Goal: Contribute content: Contribute content

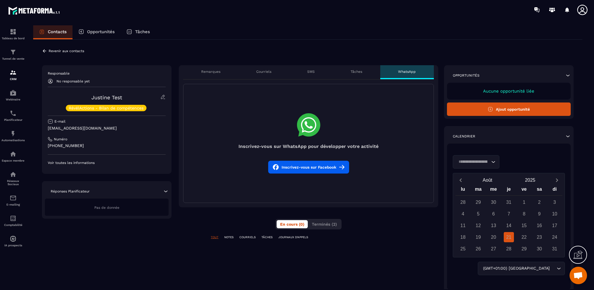
scroll to position [227, 0]
click at [576, 256] on icon at bounding box center [577, 254] width 9 height 9
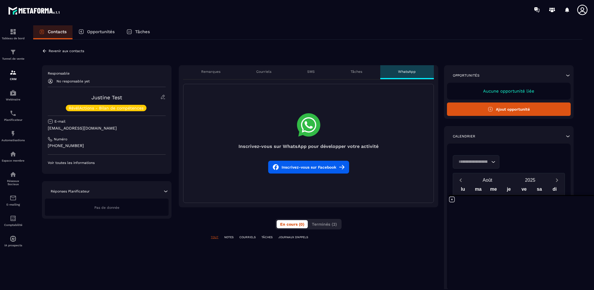
click at [58, 33] on p "Contacts" at bounding box center [57, 31] width 19 height 5
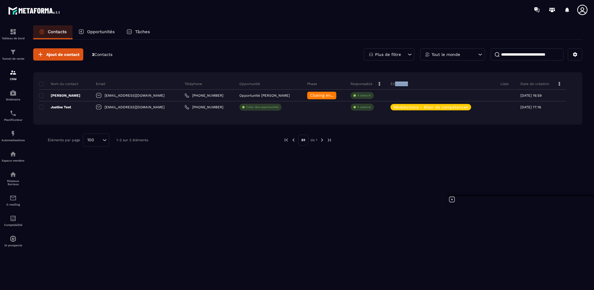
drag, startPoint x: 387, startPoint y: 82, endPoint x: 404, endPoint y: 82, distance: 17.2
click at [404, 82] on div "Étiquettes" at bounding box center [441, 84] width 110 height 12
click at [574, 55] on icon at bounding box center [575, 54] width 4 height 4
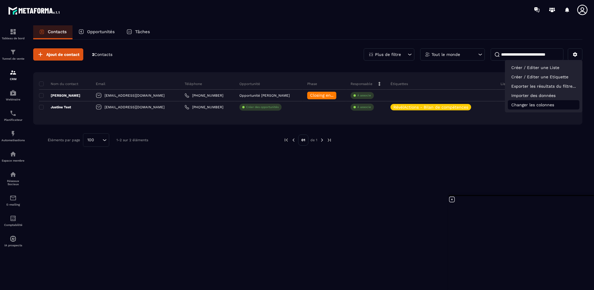
click at [554, 104] on p "Changer les colonnes" at bounding box center [544, 104] width 72 height 9
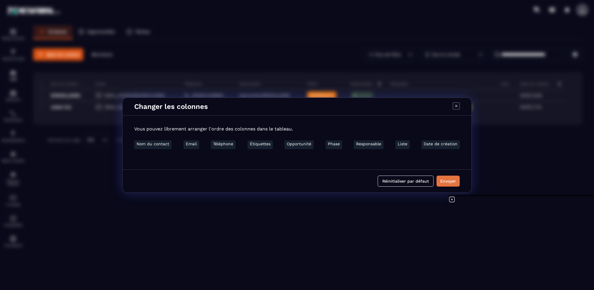
click at [442, 183] on button "Envoyer" at bounding box center [447, 181] width 23 height 11
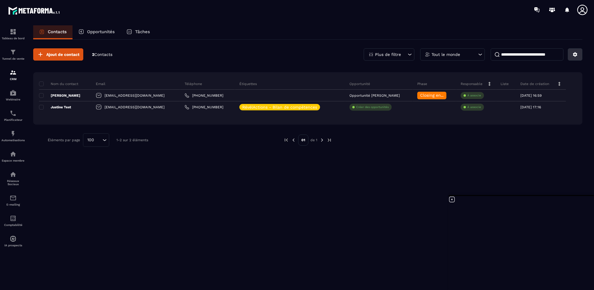
click at [579, 52] on button at bounding box center [575, 54] width 15 height 12
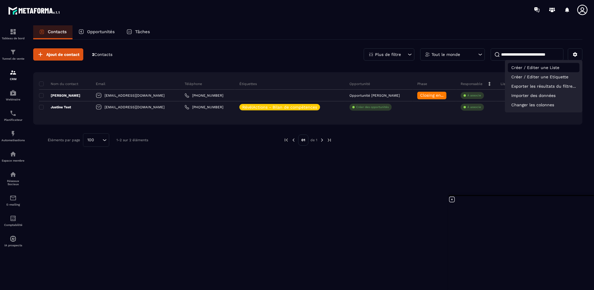
click at [554, 68] on p "Créer / Editer une Liste" at bounding box center [544, 67] width 72 height 9
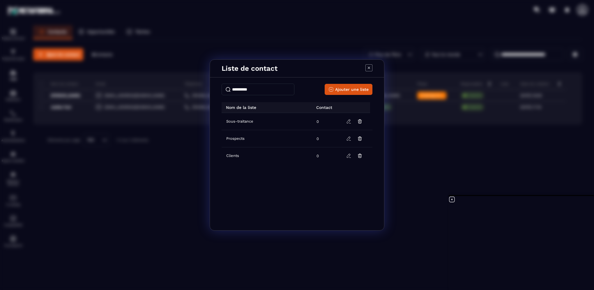
click at [370, 66] on icon "Modal window" at bounding box center [368, 67] width 7 height 7
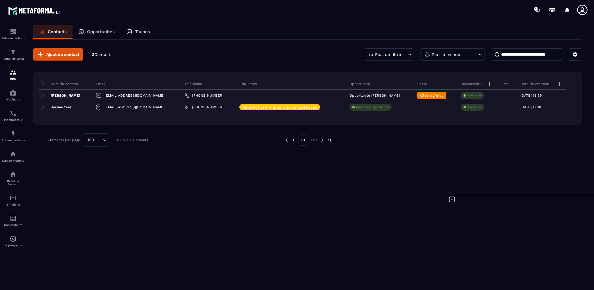
click at [241, 203] on div "Ajout de contact 2 Contacts Plus de filtre Tout le monde Nom du contact Email T…" at bounding box center [307, 164] width 549 height 249
click at [104, 33] on p "Opportunités" at bounding box center [101, 31] width 28 height 5
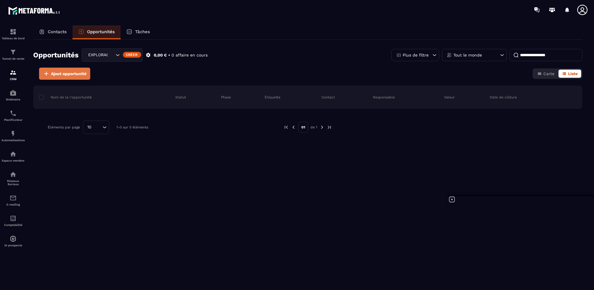
click at [73, 76] on span "Ajout opportunité" at bounding box center [69, 74] width 36 height 6
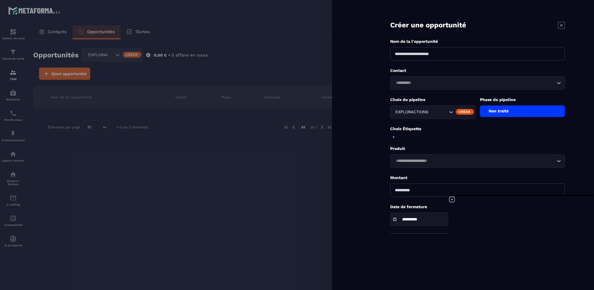
click at [129, 200] on div at bounding box center [297, 145] width 594 height 290
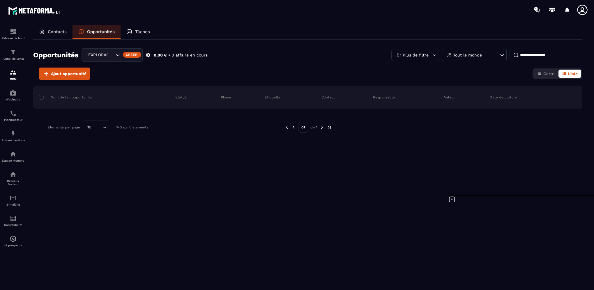
click at [93, 57] on div "EXPLORACTIONS" at bounding box center [100, 55] width 29 height 6
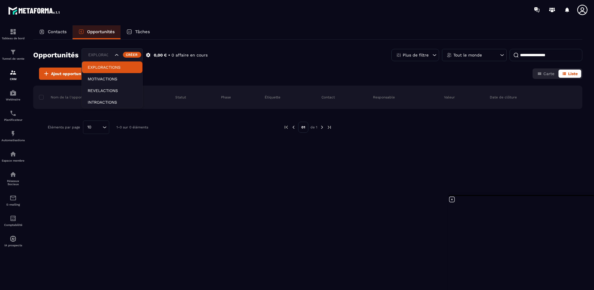
click at [99, 67] on p "EXPLORACTIONS" at bounding box center [112, 67] width 49 height 6
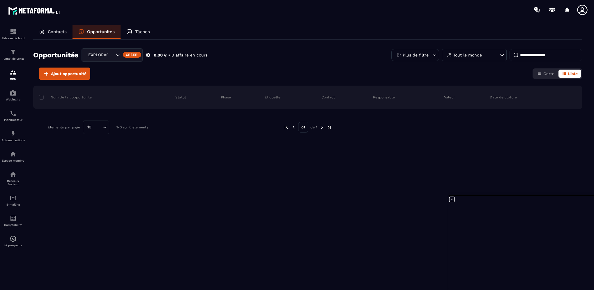
click at [469, 51] on div "Tout le monde" at bounding box center [474, 55] width 65 height 12
click at [416, 58] on div "Plus de filtre" at bounding box center [415, 55] width 48 height 12
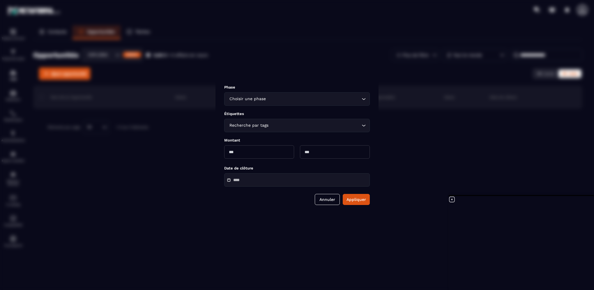
click at [316, 103] on div "Choisir une phase Loading..." at bounding box center [297, 98] width 146 height 13
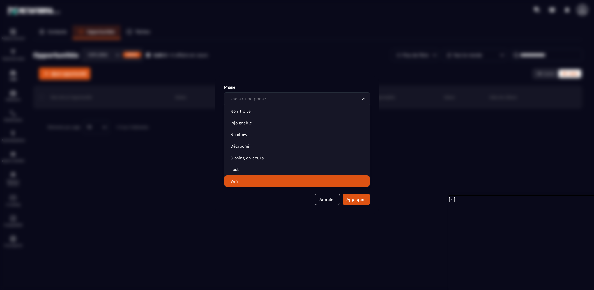
click at [235, 218] on div "Modal window" at bounding box center [297, 145] width 594 height 290
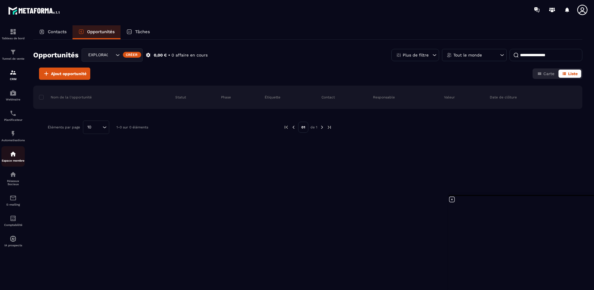
click at [13, 157] on img at bounding box center [13, 153] width 7 height 7
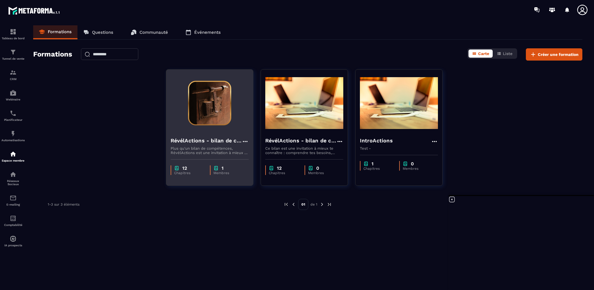
click at [224, 139] on h4 "RévélActions - bilan de compétences" at bounding box center [206, 141] width 71 height 8
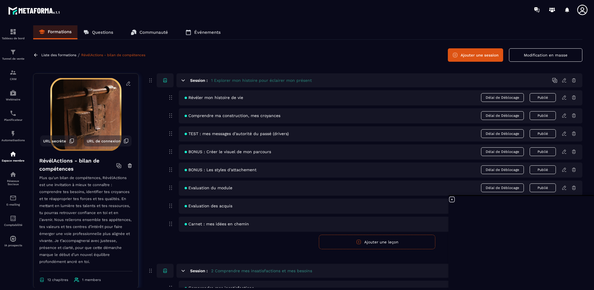
scroll to position [116, 0]
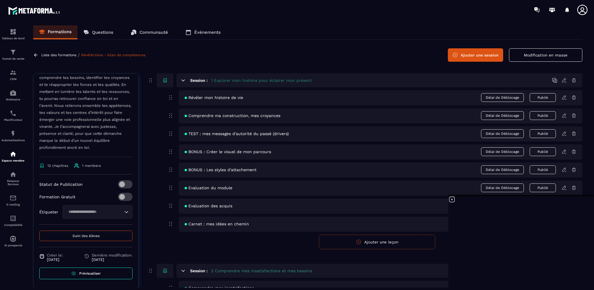
click at [112, 215] on input "Search for option" at bounding box center [94, 212] width 56 height 6
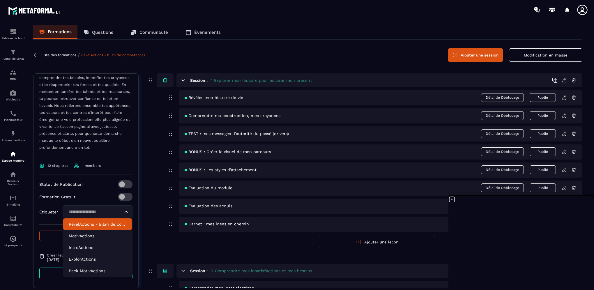
click at [104, 227] on p "RévélActions - Bilan de compétences" at bounding box center [98, 224] width 58 height 6
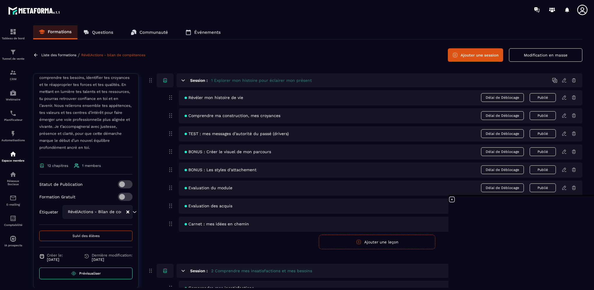
click at [104, 225] on div "Statut de Publication Formation Gratuit Étiqueter RévélActions - Bilan de compé…" at bounding box center [85, 202] width 93 height 45
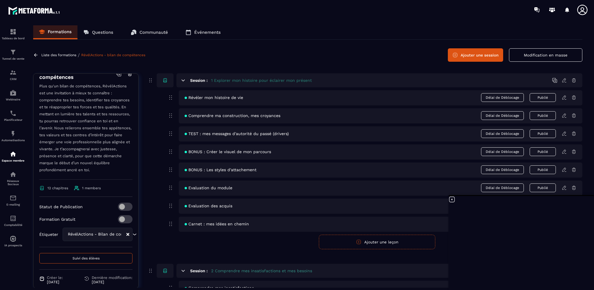
scroll to position [121, 0]
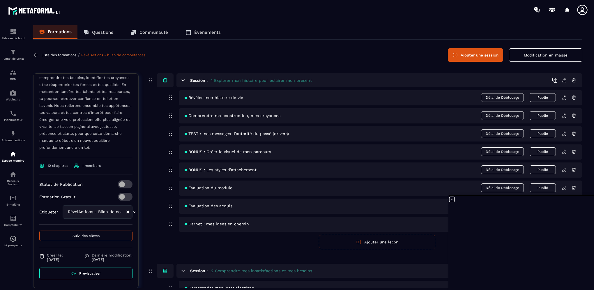
click at [451, 201] on icon at bounding box center [451, 199] width 7 height 7
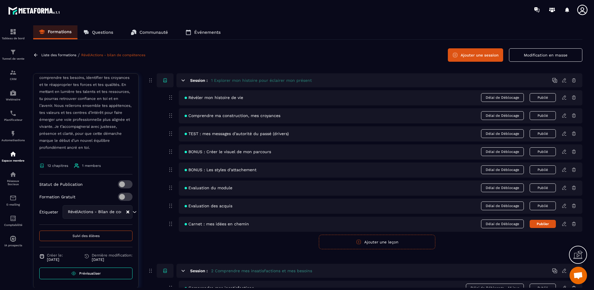
scroll to position [291, 0]
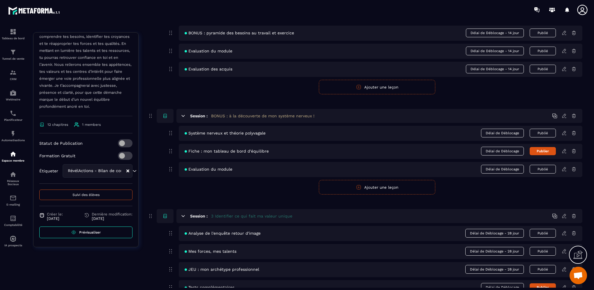
click at [92, 197] on button "Suivi des élèves" at bounding box center [85, 195] width 93 height 10
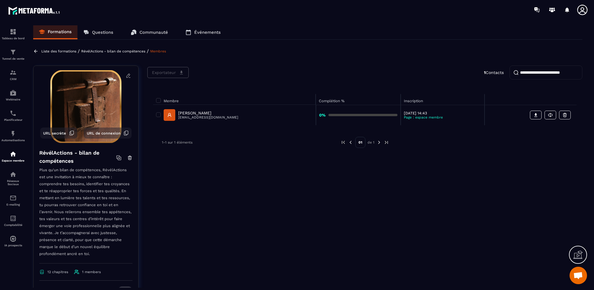
click at [63, 52] on p "Liste des formations" at bounding box center [58, 51] width 35 height 4
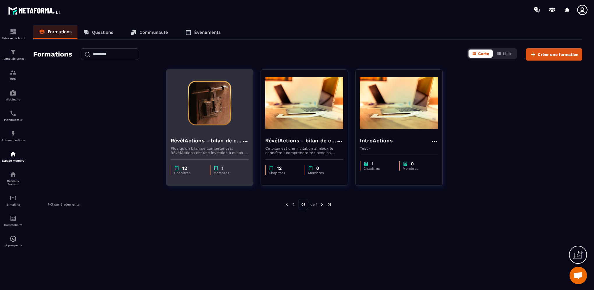
click at [225, 139] on h4 "RévélActions - bilan de compétences" at bounding box center [206, 141] width 71 height 8
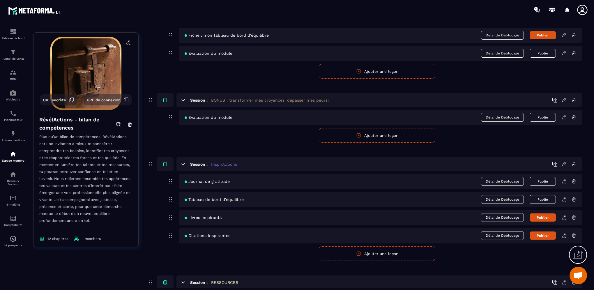
scroll to position [1286, 0]
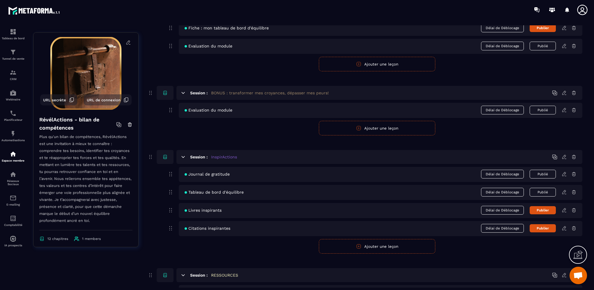
click at [563, 190] on icon at bounding box center [564, 192] width 5 height 5
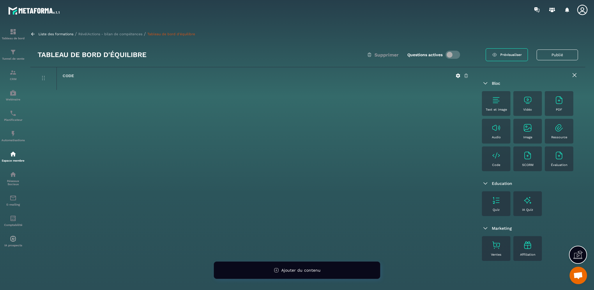
click at [555, 105] on div "PDF" at bounding box center [559, 103] width 23 height 16
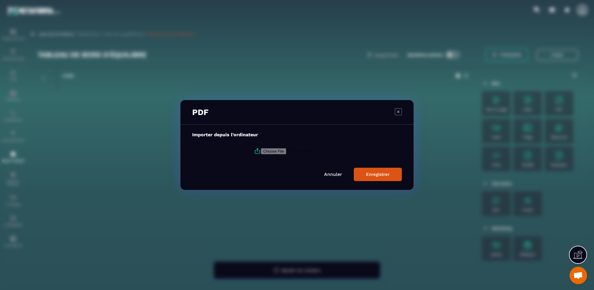
click at [275, 151] on input "Modal window" at bounding box center [300, 151] width 79 height 6
type input "**********"
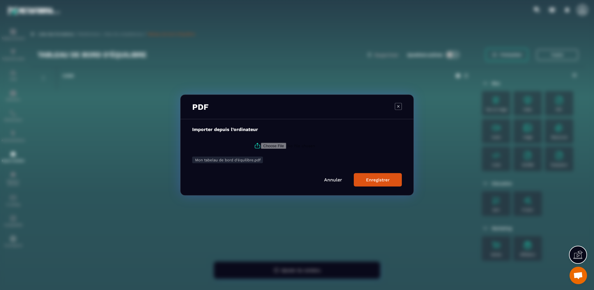
click at [382, 182] on div "Enregistrer" at bounding box center [378, 179] width 24 height 5
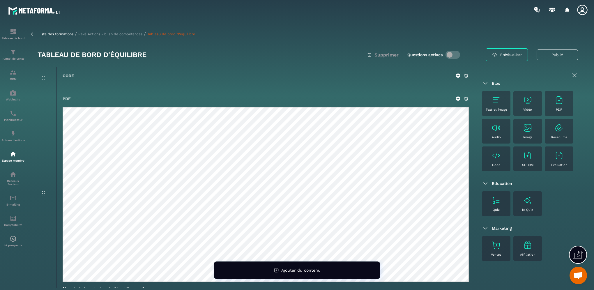
click at [489, 56] on link "Prévisualiser" at bounding box center [507, 54] width 42 height 13
click at [459, 98] on icon at bounding box center [458, 99] width 4 height 4
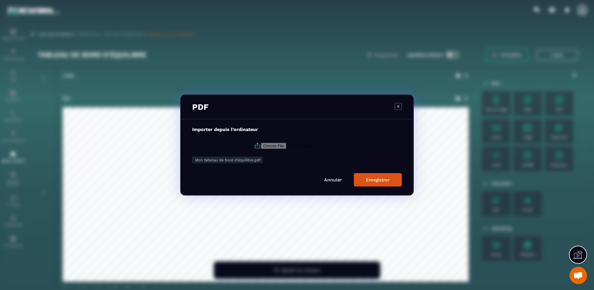
click at [396, 107] on icon "Modal window" at bounding box center [398, 106] width 7 height 7
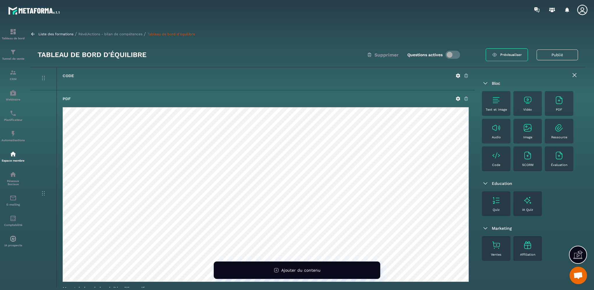
click at [465, 97] on icon at bounding box center [465, 98] width 5 height 5
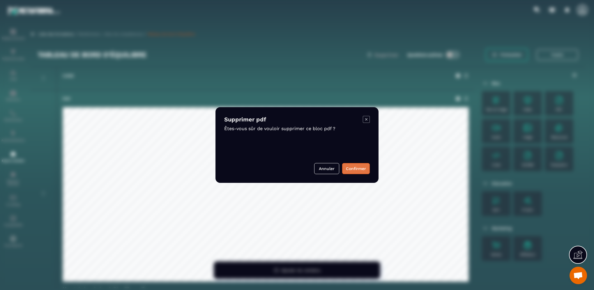
click at [355, 168] on button "Confirmer" at bounding box center [356, 168] width 28 height 11
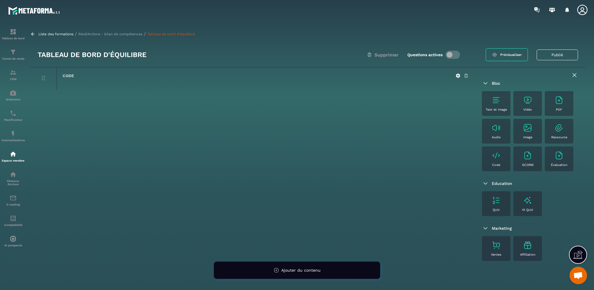
click at [489, 101] on div "Text et image" at bounding box center [496, 103] width 23 height 16
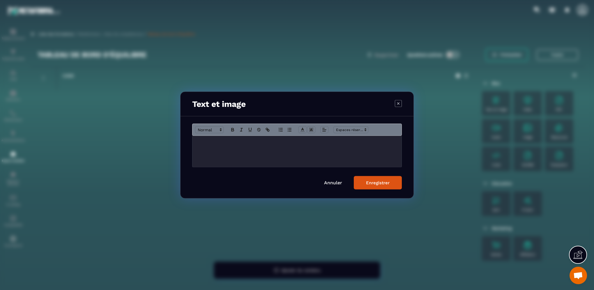
click at [223, 148] on div "Modal window" at bounding box center [296, 151] width 209 height 31
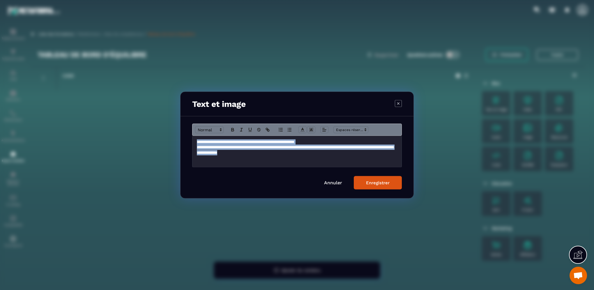
drag, startPoint x: 194, startPoint y: 144, endPoint x: 289, endPoint y: 156, distance: 95.6
click at [289, 156] on div "**********" at bounding box center [296, 151] width 209 height 31
click at [300, 130] on icon "Modal window" at bounding box center [302, 129] width 5 height 5
click at [320, 142] on span "Modal window" at bounding box center [320, 143] width 5 height 5
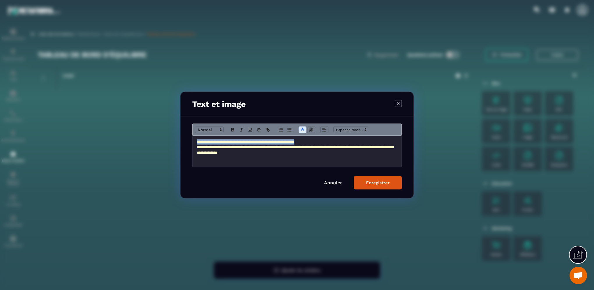
click at [306, 153] on p "**********" at bounding box center [297, 150] width 200 height 11
click at [363, 180] on button "Enregistrer" at bounding box center [378, 182] width 48 height 13
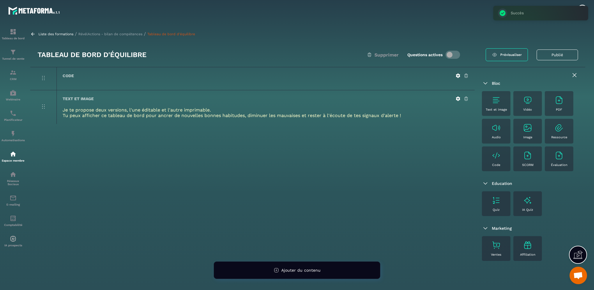
click at [559, 105] on div "PDF" at bounding box center [559, 103] width 23 height 16
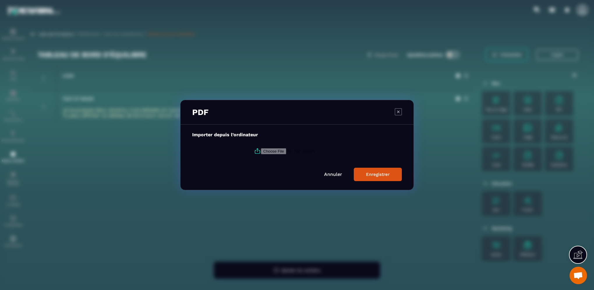
click at [270, 151] on input "Modal window" at bounding box center [300, 151] width 79 height 6
type input "**********"
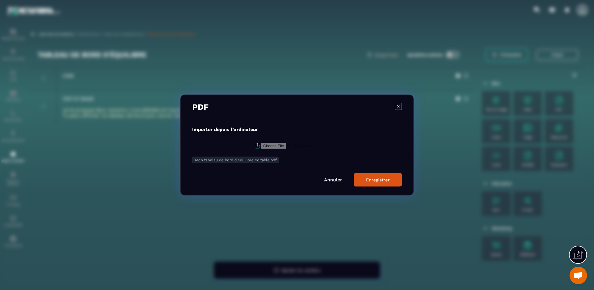
click at [374, 183] on button "Enregistrer" at bounding box center [378, 179] width 48 height 13
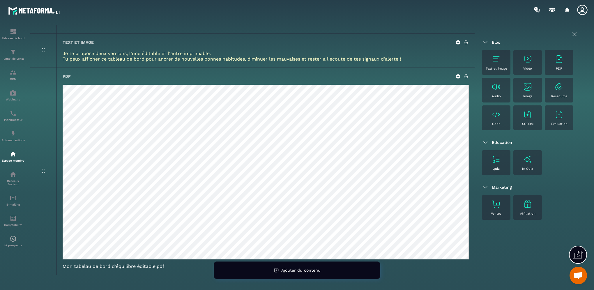
scroll to position [73, 0]
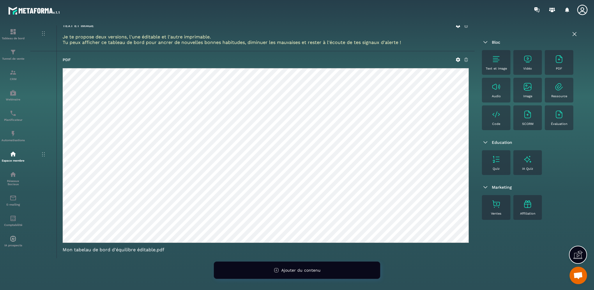
click at [566, 61] on div "PDF" at bounding box center [559, 62] width 23 height 16
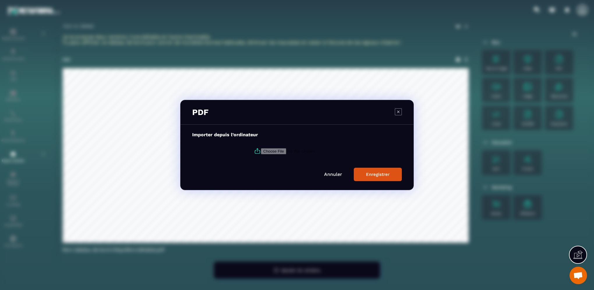
click at [262, 148] on label "Modal window" at bounding box center [297, 151] width 210 height 16
click at [262, 148] on input "Modal window" at bounding box center [300, 151] width 79 height 6
type input "**********"
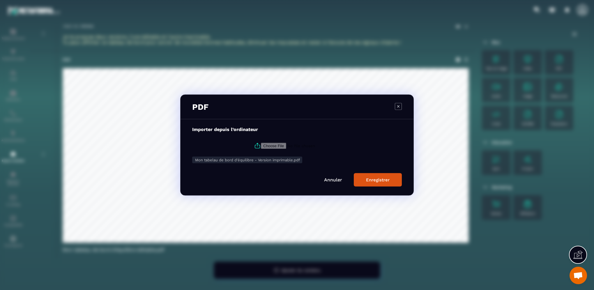
click at [368, 178] on div "Enregistrer" at bounding box center [378, 179] width 24 height 5
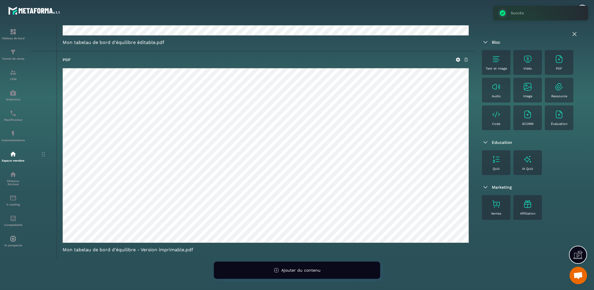
scroll to position [0, 0]
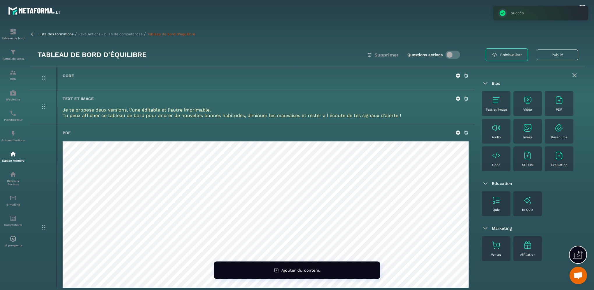
click at [504, 58] on link "Prévisualiser" at bounding box center [507, 54] width 42 height 13
click at [226, 92] on div "Text et image Je te propose deux versions, l'une éditable et l'autre imprimable…" at bounding box center [265, 107] width 418 height 34
click at [127, 33] on p "RévélActions - bilan de compétences" at bounding box center [110, 34] width 64 height 4
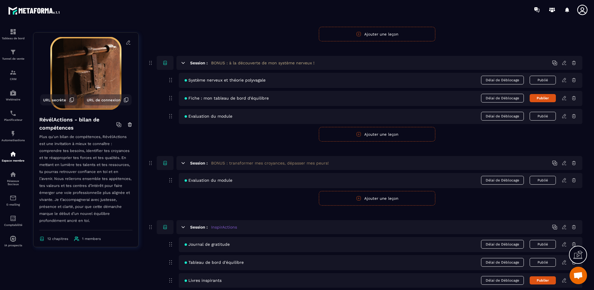
scroll to position [1252, 0]
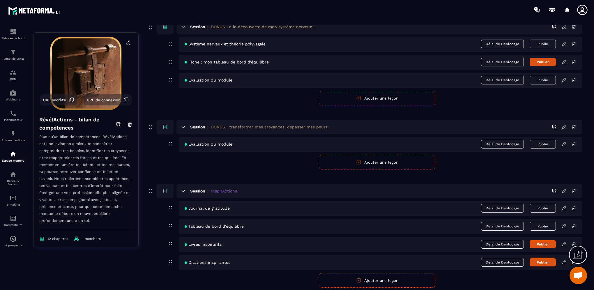
click at [562, 227] on icon at bounding box center [564, 226] width 5 height 5
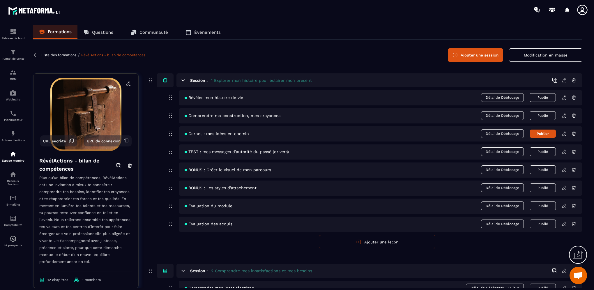
click at [228, 248] on form "Publier Annuler Ajouter une leçon" at bounding box center [377, 242] width 410 height 15
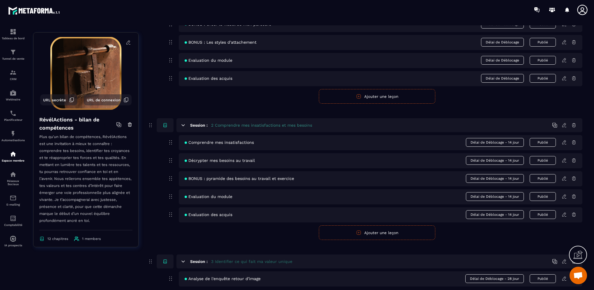
scroll to position [262, 0]
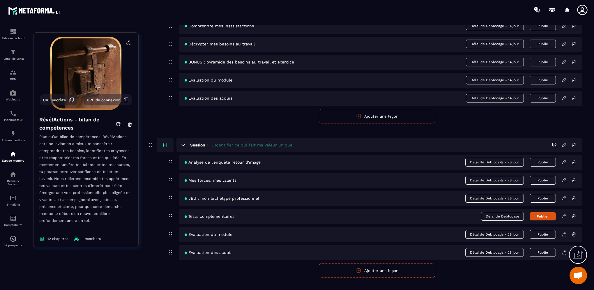
click at [564, 181] on icon at bounding box center [563, 180] width 3 height 4
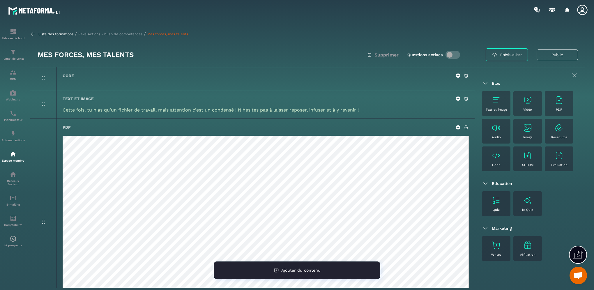
click at [302, 273] on div "Ajouter du contenu" at bounding box center [297, 269] width 167 height 17
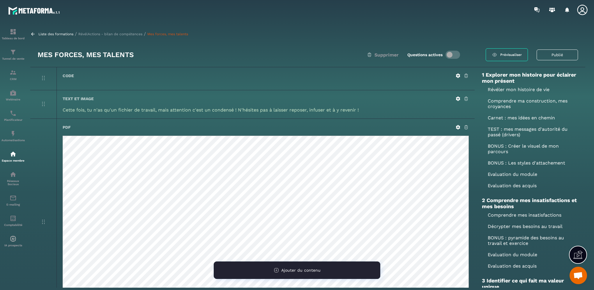
click at [302, 274] on div "Ajouter du contenu" at bounding box center [297, 269] width 167 height 17
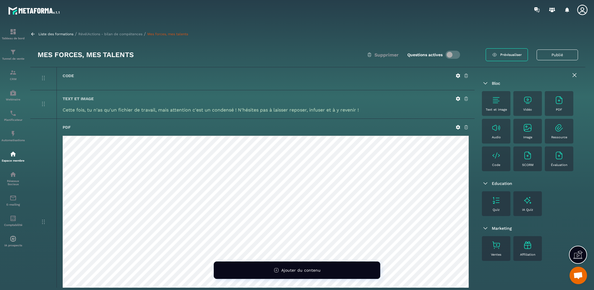
click at [458, 127] on icon at bounding box center [457, 127] width 5 height 5
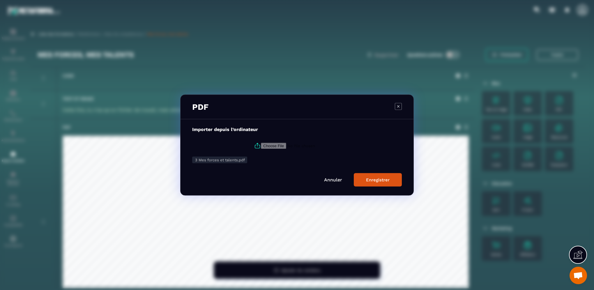
click at [334, 181] on link "Annuler" at bounding box center [333, 180] width 18 height 6
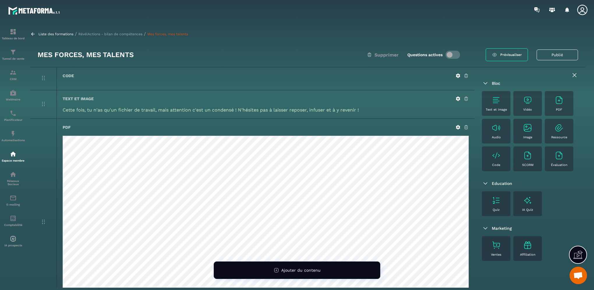
click at [458, 128] on icon at bounding box center [458, 127] width 4 height 4
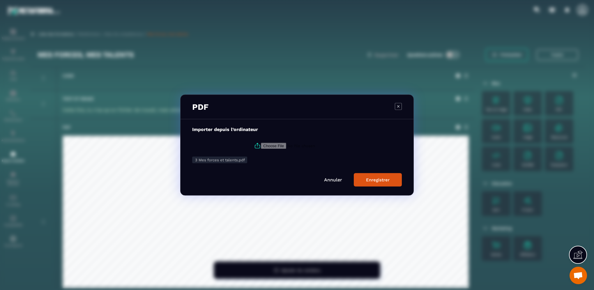
click at [397, 109] on icon "Modal window" at bounding box center [398, 106] width 7 height 7
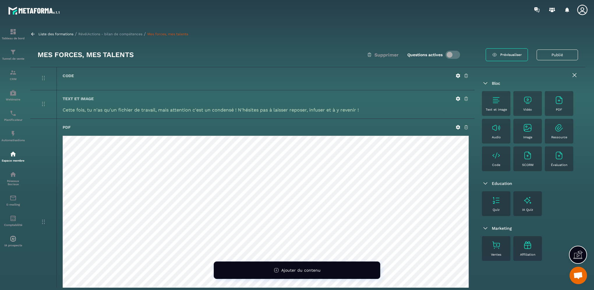
click at [468, 126] on icon at bounding box center [465, 127] width 5 height 5
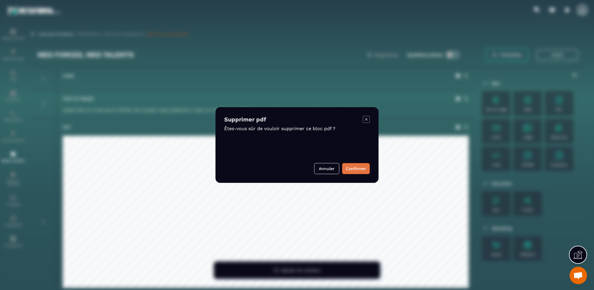
click at [353, 170] on button "Confirmer" at bounding box center [356, 168] width 28 height 11
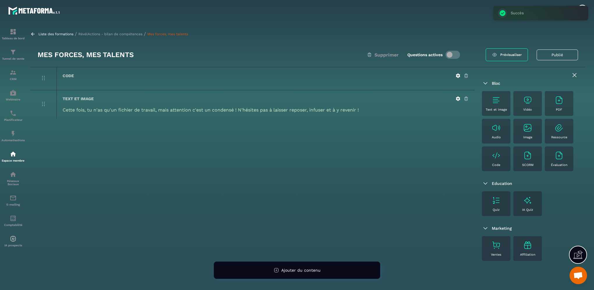
click at [104, 34] on p "RévélActions - bilan de compétences" at bounding box center [110, 34] width 64 height 4
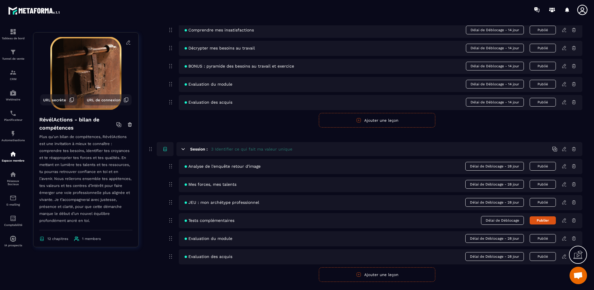
scroll to position [320, 0]
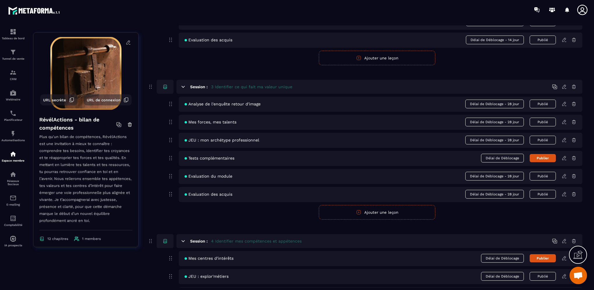
click at [563, 143] on div "JEU : mon archétype professionnel Délai de Déblocage - 28 jour Publié" at bounding box center [380, 140] width 403 height 15
click at [563, 137] on icon at bounding box center [564, 139] width 5 height 5
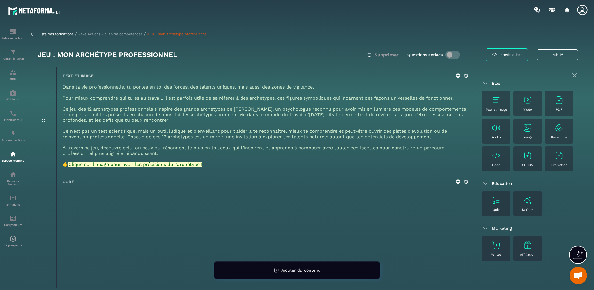
click at [458, 75] on icon at bounding box center [457, 75] width 5 height 5
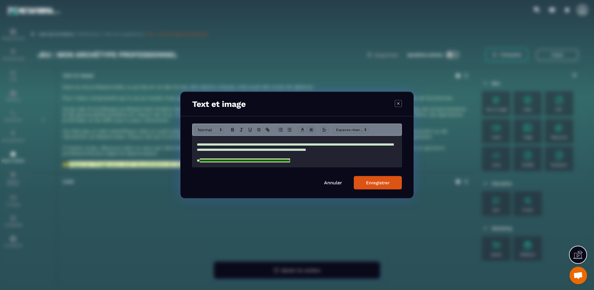
scroll to position [88, 0]
click at [290, 160] on span "**********" at bounding box center [245, 161] width 90 height 4
click at [290, 162] on span "**********" at bounding box center [245, 161] width 90 height 4
drag, startPoint x: 378, startPoint y: 185, endPoint x: 370, endPoint y: 184, distance: 7.3
click at [378, 185] on button "Enregistrer" at bounding box center [378, 182] width 48 height 13
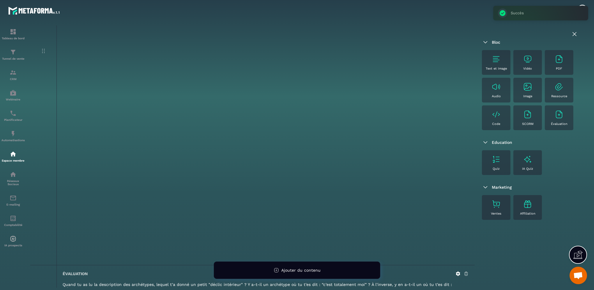
scroll to position [524, 0]
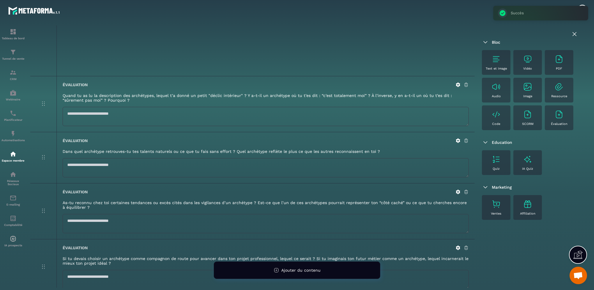
click at [457, 84] on icon at bounding box center [458, 85] width 4 height 4
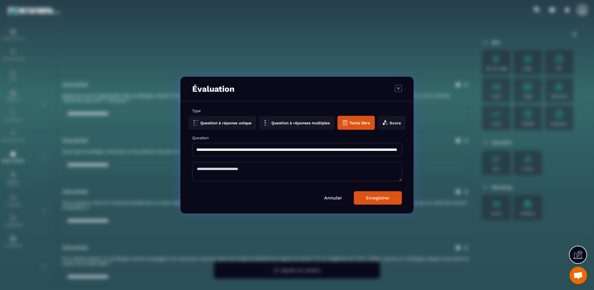
scroll to position [0, 251]
drag, startPoint x: 198, startPoint y: 148, endPoint x: 406, endPoint y: 153, distance: 208.2
click at [406, 153] on div "**********" at bounding box center [296, 157] width 233 height 112
click at [397, 88] on icon "Modal window" at bounding box center [398, 88] width 2 height 2
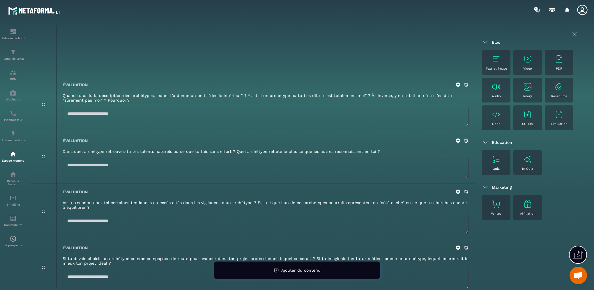
click at [465, 86] on icon at bounding box center [465, 84] width 5 height 5
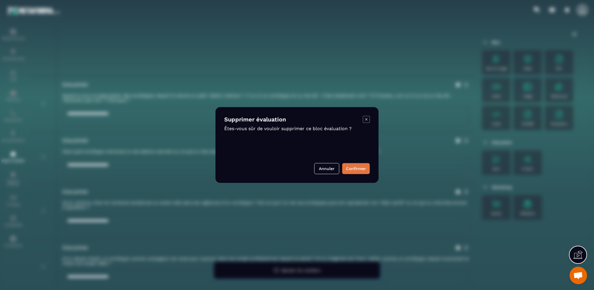
click at [356, 167] on button "Confirmer" at bounding box center [356, 168] width 28 height 11
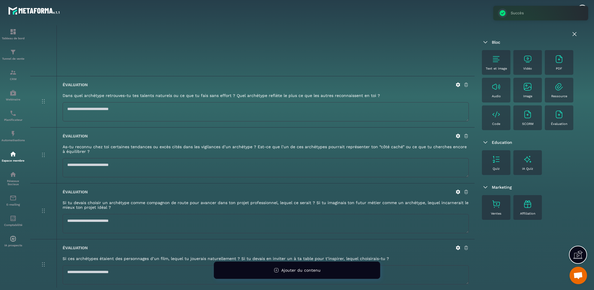
click at [457, 86] on icon at bounding box center [458, 85] width 4 height 4
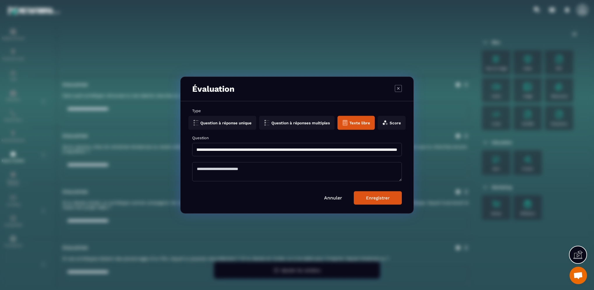
scroll to position [0, 113]
drag, startPoint x: 197, startPoint y: 150, endPoint x: 420, endPoint y: 150, distance: 223.0
click at [420, 150] on section "**********" at bounding box center [297, 145] width 594 height 290
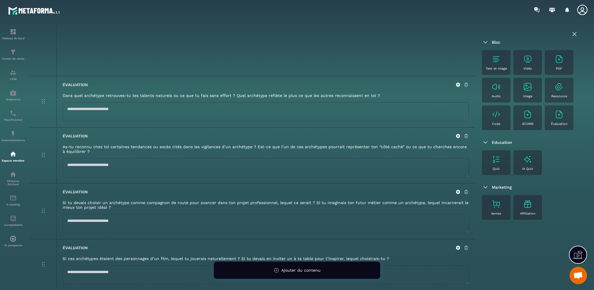
click at [456, 86] on icon at bounding box center [458, 85] width 4 height 4
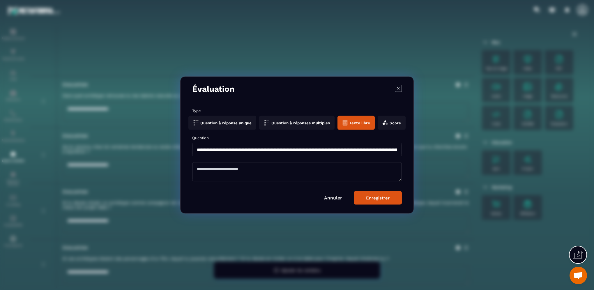
click at [332, 142] on div "**********" at bounding box center [297, 146] width 210 height 21
click at [334, 148] on input "**********" at bounding box center [297, 149] width 210 height 13
drag, startPoint x: 209, startPoint y: 148, endPoint x: 223, endPoint y: 148, distance: 13.7
click at [223, 148] on input "**********" at bounding box center [297, 149] width 210 height 13
click at [208, 148] on input "**********" at bounding box center [297, 149] width 210 height 13
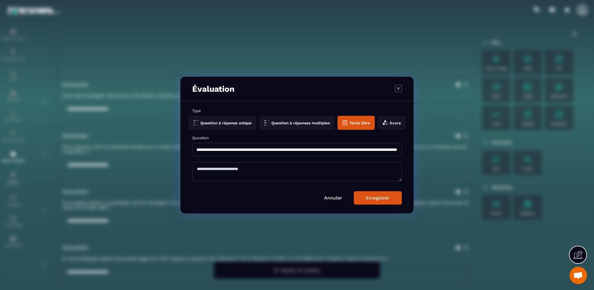
scroll to position [0, 113]
drag, startPoint x: 196, startPoint y: 148, endPoint x: 408, endPoint y: 148, distance: 212.5
click at [408, 148] on div "**********" at bounding box center [296, 157] width 233 height 112
click at [396, 86] on icon "Modal window" at bounding box center [398, 88] width 7 height 7
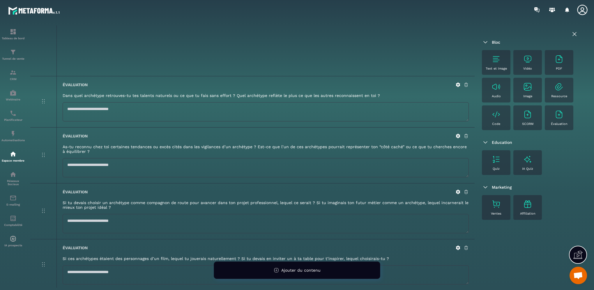
click at [465, 137] on icon at bounding box center [465, 136] width 3 height 4
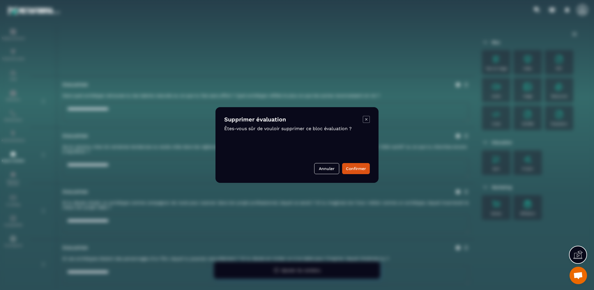
click at [365, 119] on icon "Modal window" at bounding box center [366, 119] width 7 height 7
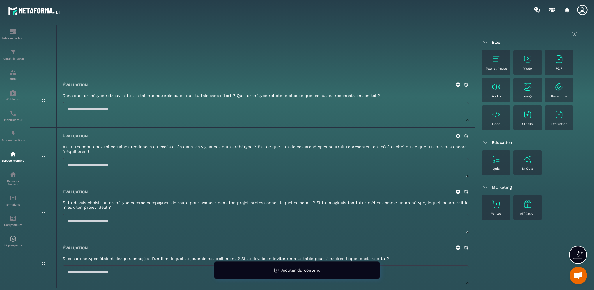
click at [464, 87] on icon at bounding box center [465, 84] width 5 height 5
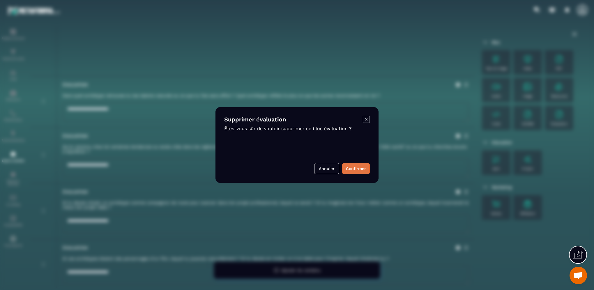
click at [354, 171] on button "Confirmer" at bounding box center [356, 168] width 28 height 11
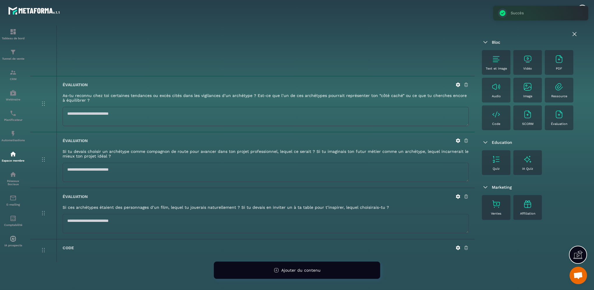
click at [457, 84] on icon at bounding box center [457, 84] width 5 height 5
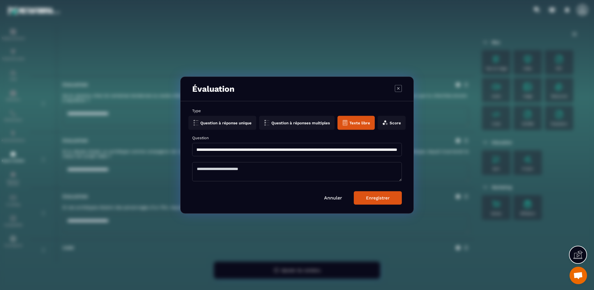
scroll to position [0, 226]
drag, startPoint x: 196, startPoint y: 150, endPoint x: 396, endPoint y: 151, distance: 200.0
click at [396, 151] on input "**********" at bounding box center [297, 149] width 210 height 13
click at [397, 91] on icon "Modal window" at bounding box center [398, 88] width 7 height 7
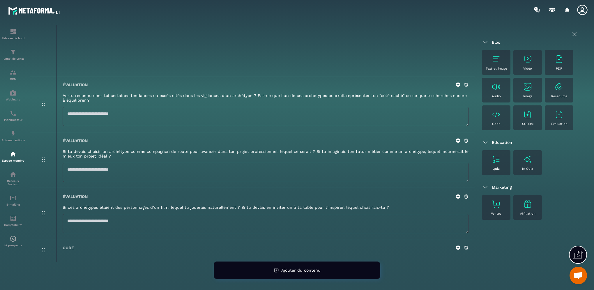
click at [465, 86] on icon at bounding box center [465, 85] width 3 height 4
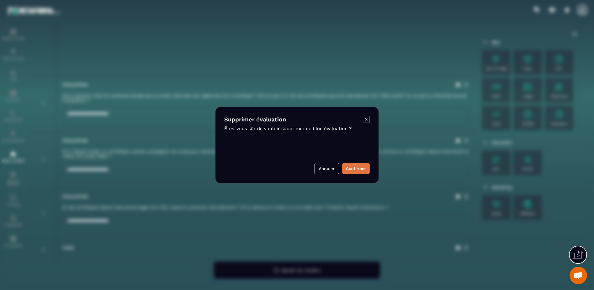
click at [353, 169] on button "Confirmer" at bounding box center [356, 168] width 28 height 11
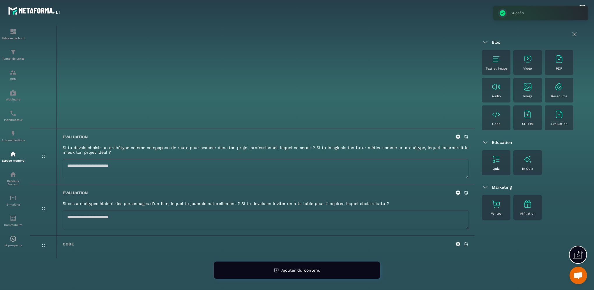
scroll to position [473, 0]
click at [456, 137] on icon at bounding box center [458, 137] width 4 height 4
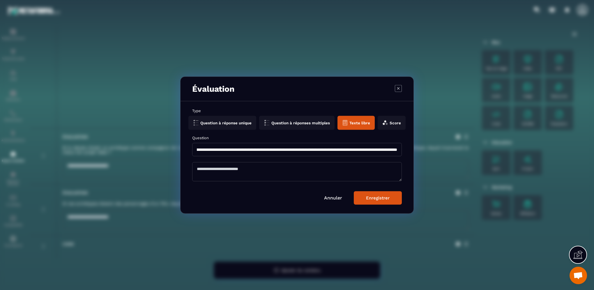
scroll to position [0, 248]
drag, startPoint x: 197, startPoint y: 149, endPoint x: 402, endPoint y: 154, distance: 205.0
click at [402, 154] on div "**********" at bounding box center [296, 157] width 233 height 112
click at [398, 87] on icon "Modal window" at bounding box center [398, 88] width 7 height 7
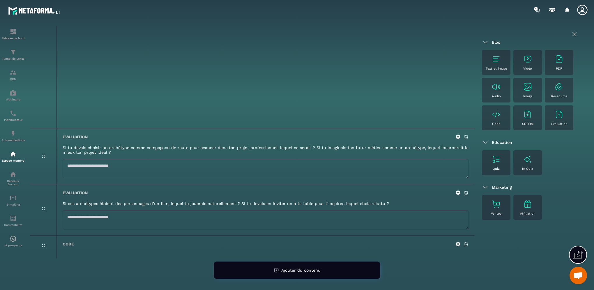
click at [458, 137] on icon at bounding box center [457, 136] width 5 height 5
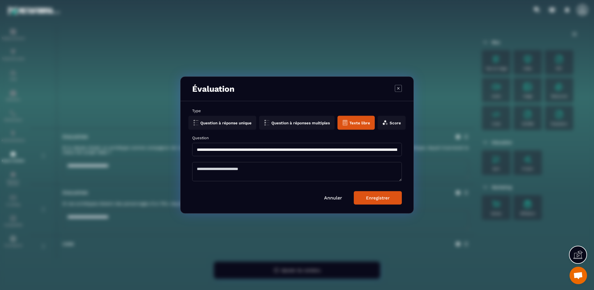
click at [399, 87] on icon "Modal window" at bounding box center [398, 88] width 7 height 7
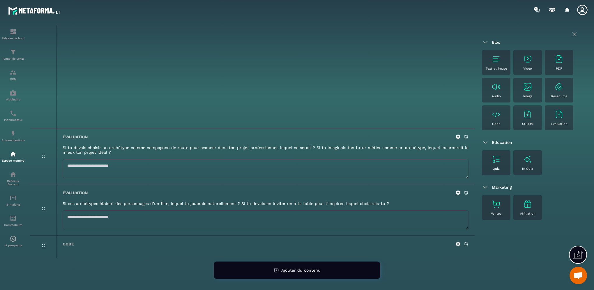
click at [466, 137] on icon at bounding box center [465, 136] width 5 height 5
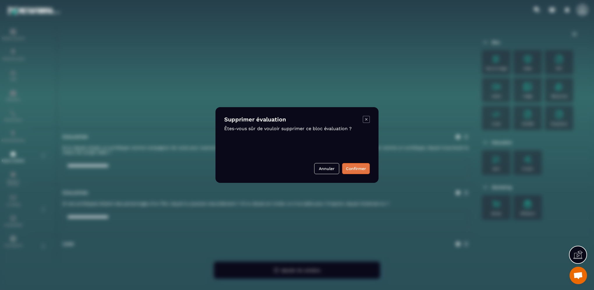
click at [362, 169] on button "Confirmer" at bounding box center [356, 168] width 28 height 11
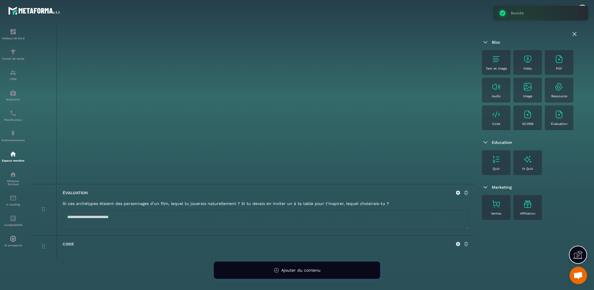
scroll to position [417, 0]
click at [458, 194] on icon at bounding box center [458, 193] width 4 height 4
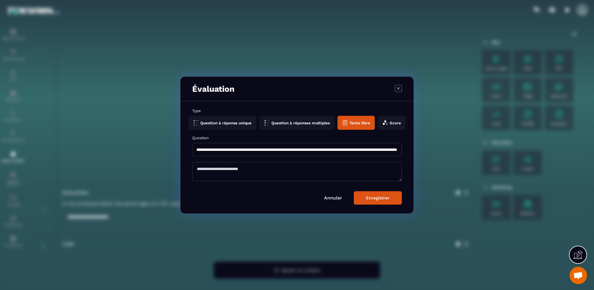
scroll to position [0, 121]
drag, startPoint x: 194, startPoint y: 148, endPoint x: 408, endPoint y: 152, distance: 213.4
click at [408, 152] on div "**********" at bounding box center [296, 157] width 233 height 112
click at [398, 87] on icon "Modal window" at bounding box center [398, 88] width 7 height 7
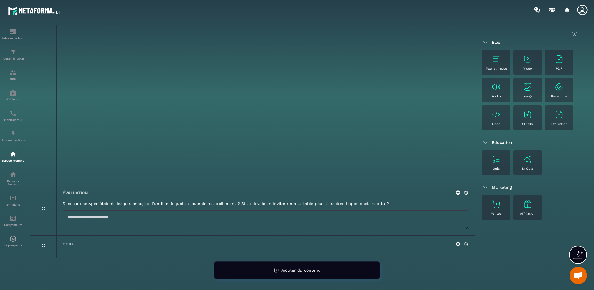
click at [557, 119] on img at bounding box center [558, 114] width 9 height 9
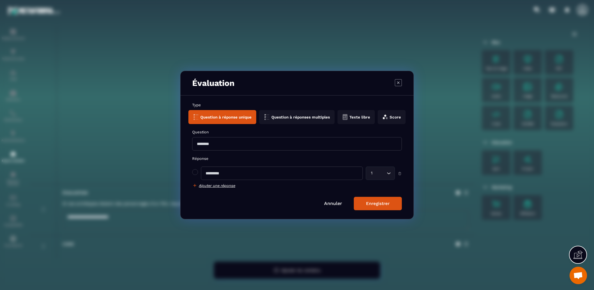
click at [395, 115] on button "Score" at bounding box center [392, 117] width 28 height 14
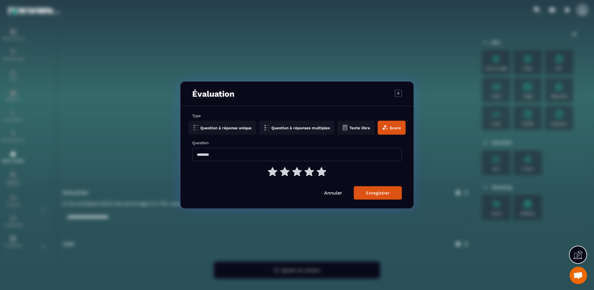
click at [218, 153] on input "Modal window" at bounding box center [297, 154] width 210 height 13
type input "**********"
click at [371, 194] on div "Enregistrer" at bounding box center [378, 192] width 24 height 5
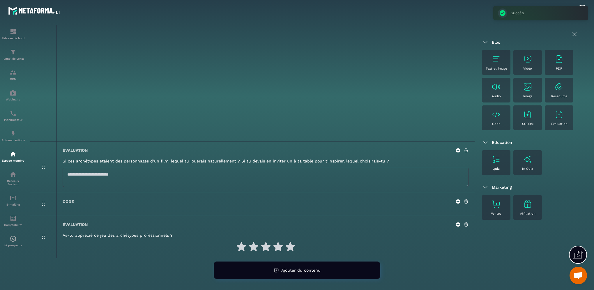
click at [466, 150] on icon at bounding box center [465, 150] width 3 height 4
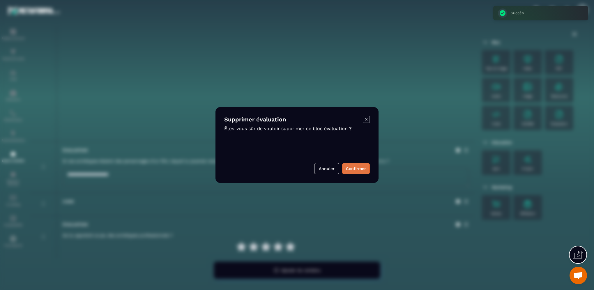
click at [353, 168] on button "Confirmer" at bounding box center [356, 168] width 28 height 11
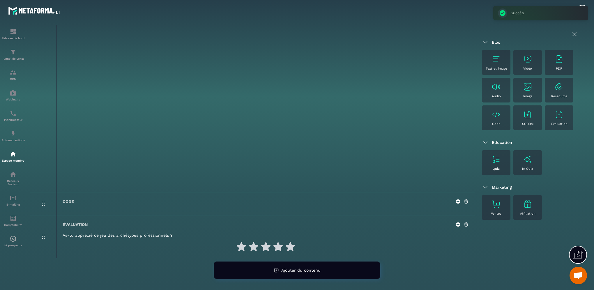
scroll to position [0, 0]
